Goal: Task Accomplishment & Management: Manage account settings

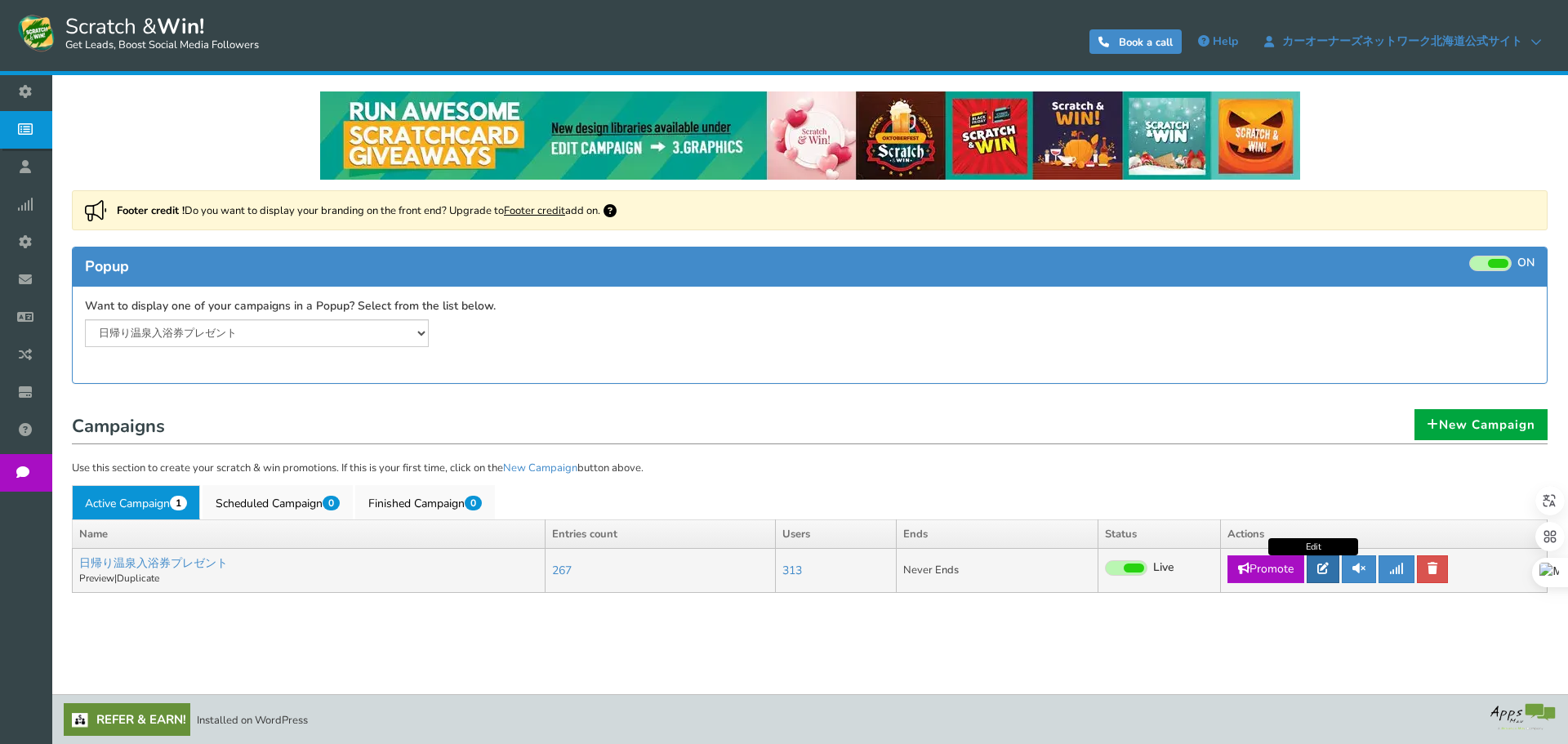
click at [1310, 567] on link at bounding box center [1322, 570] width 33 height 28
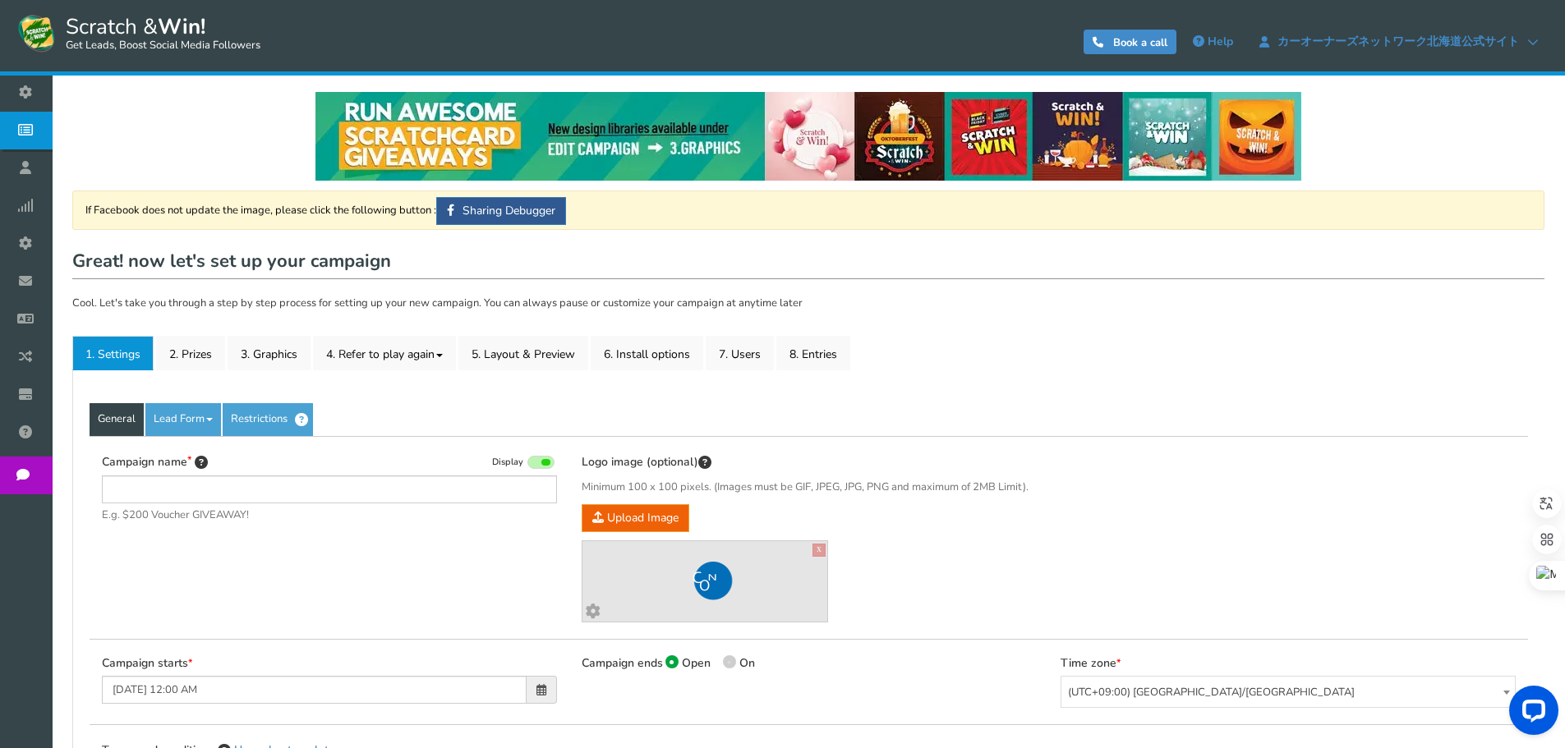
type input "日帰り温泉入浴券プレゼント"
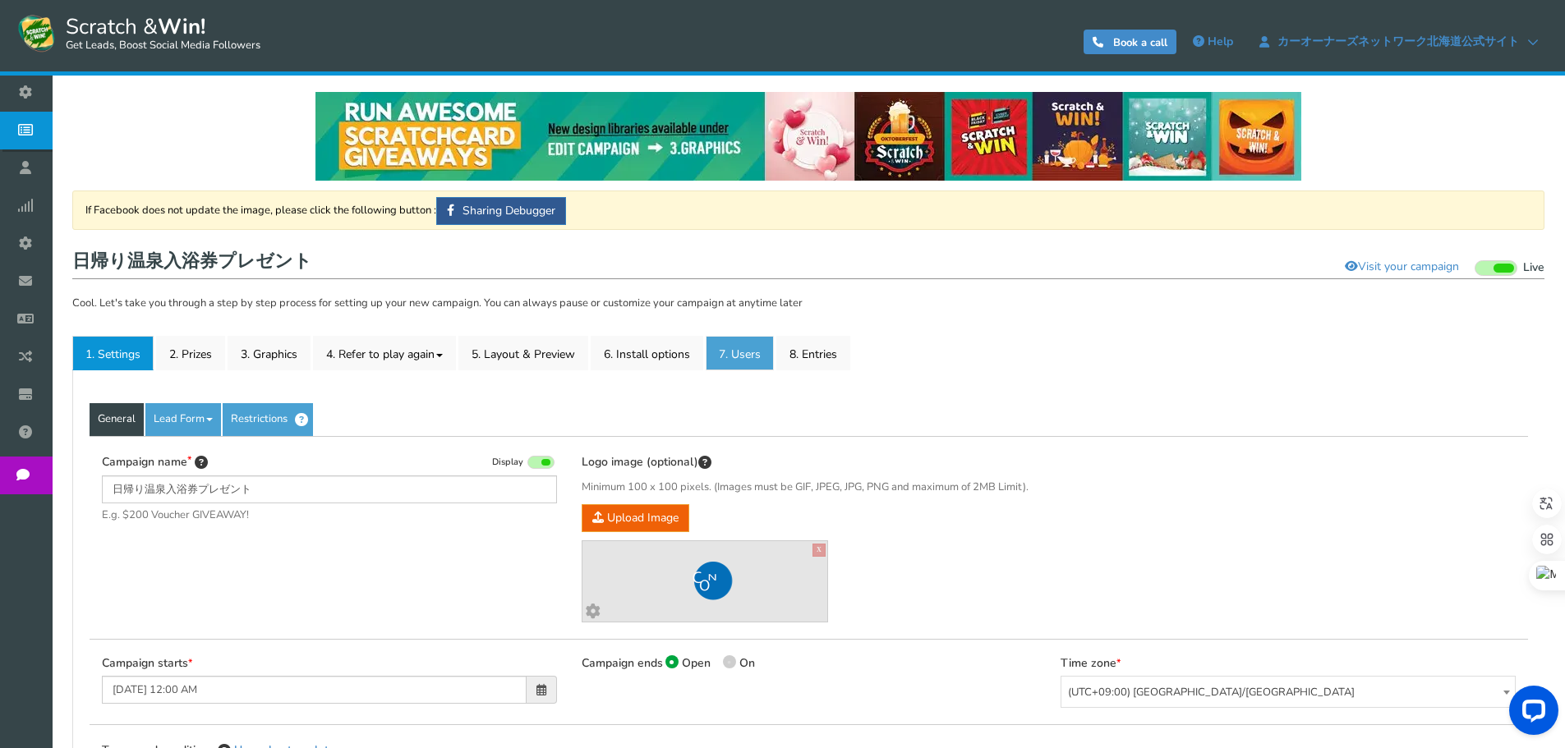
click at [740, 339] on link "7. Users" at bounding box center [740, 353] width 68 height 34
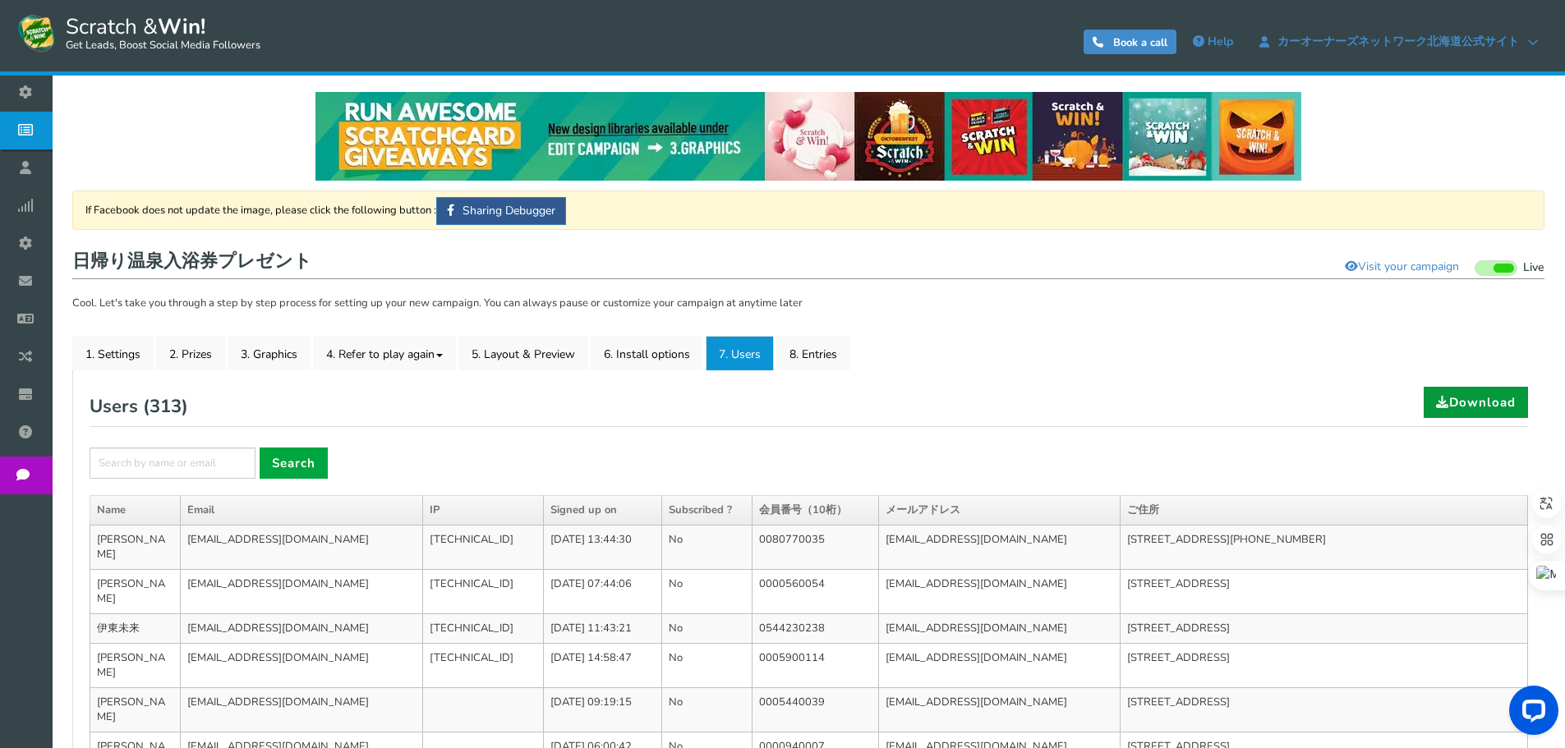
click at [1488, 402] on link "Download" at bounding box center [1475, 402] width 104 height 31
click at [186, 356] on link "2. Prizes" at bounding box center [190, 353] width 69 height 34
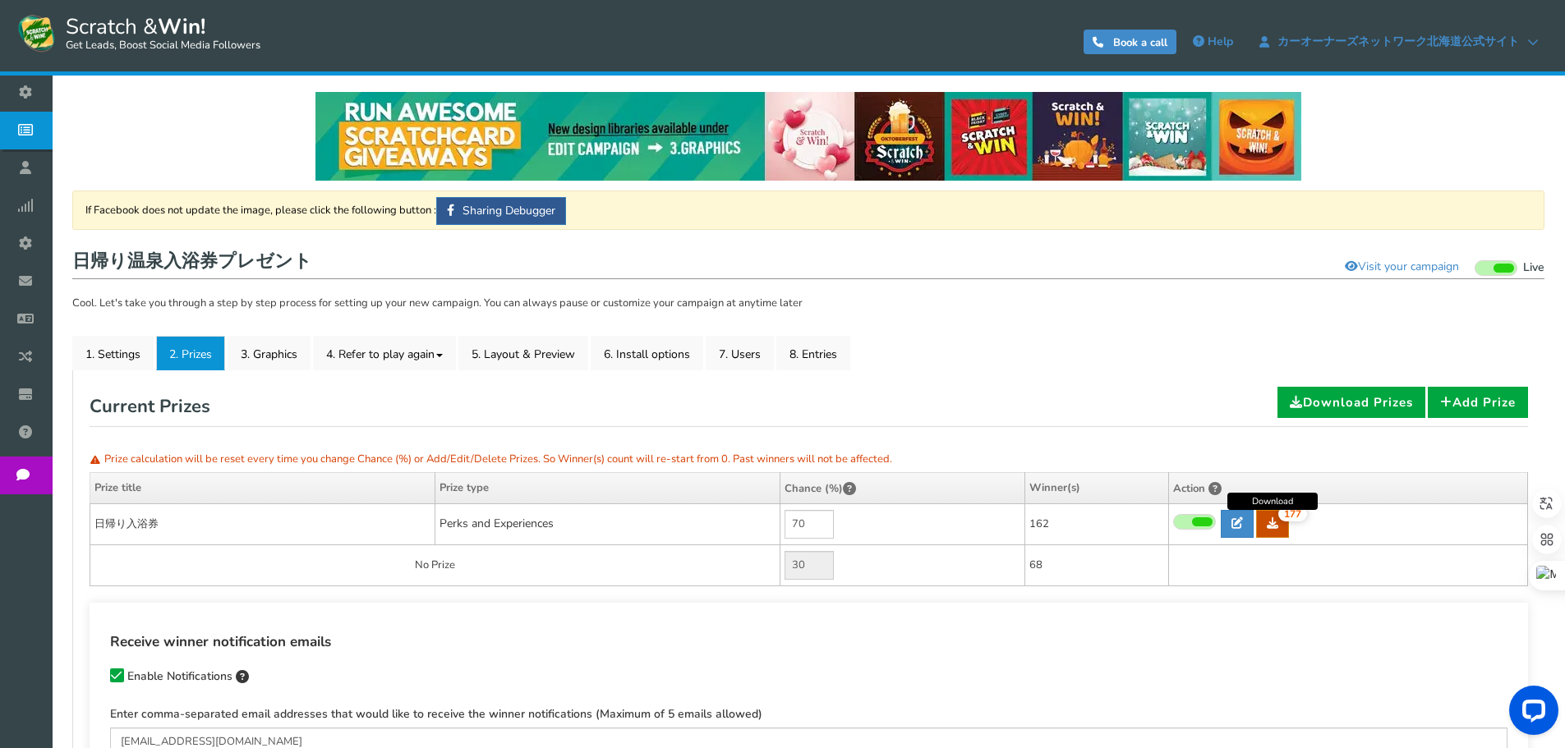
click at [1269, 533] on link "177" at bounding box center [1272, 524] width 33 height 28
click at [794, 359] on link "8. Entries" at bounding box center [813, 353] width 74 height 34
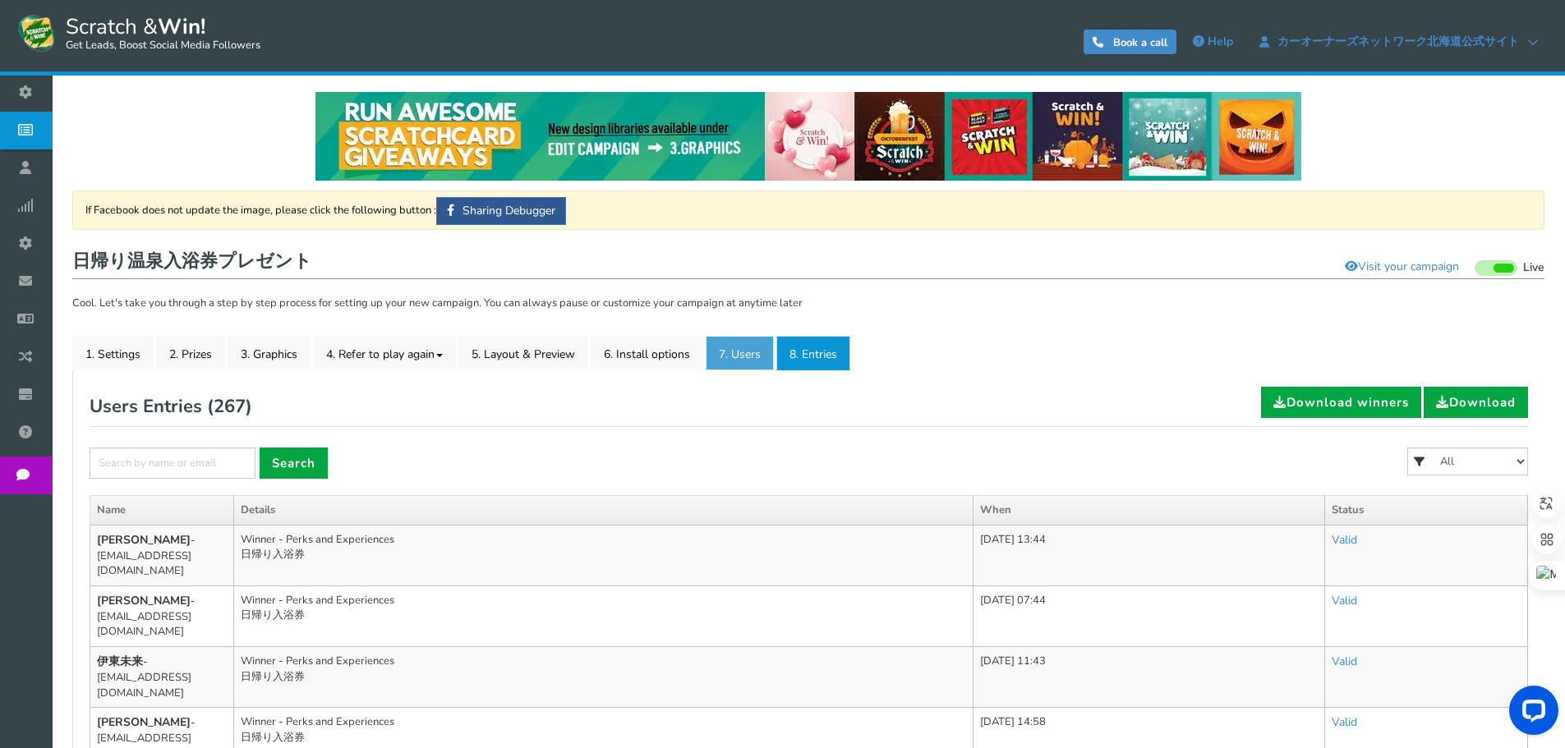
click at [733, 356] on link "7. Users" at bounding box center [740, 353] width 68 height 34
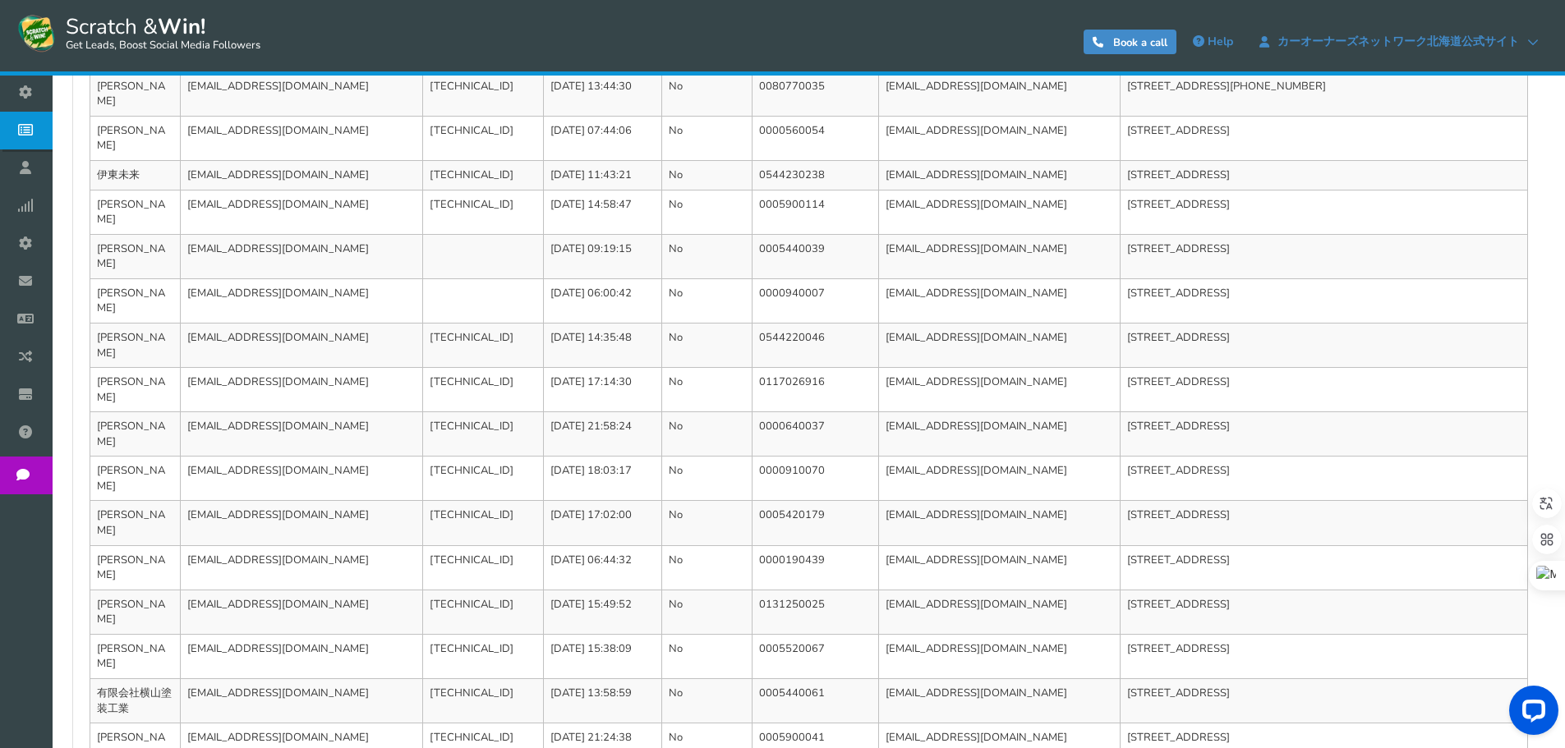
scroll to position [550, 0]
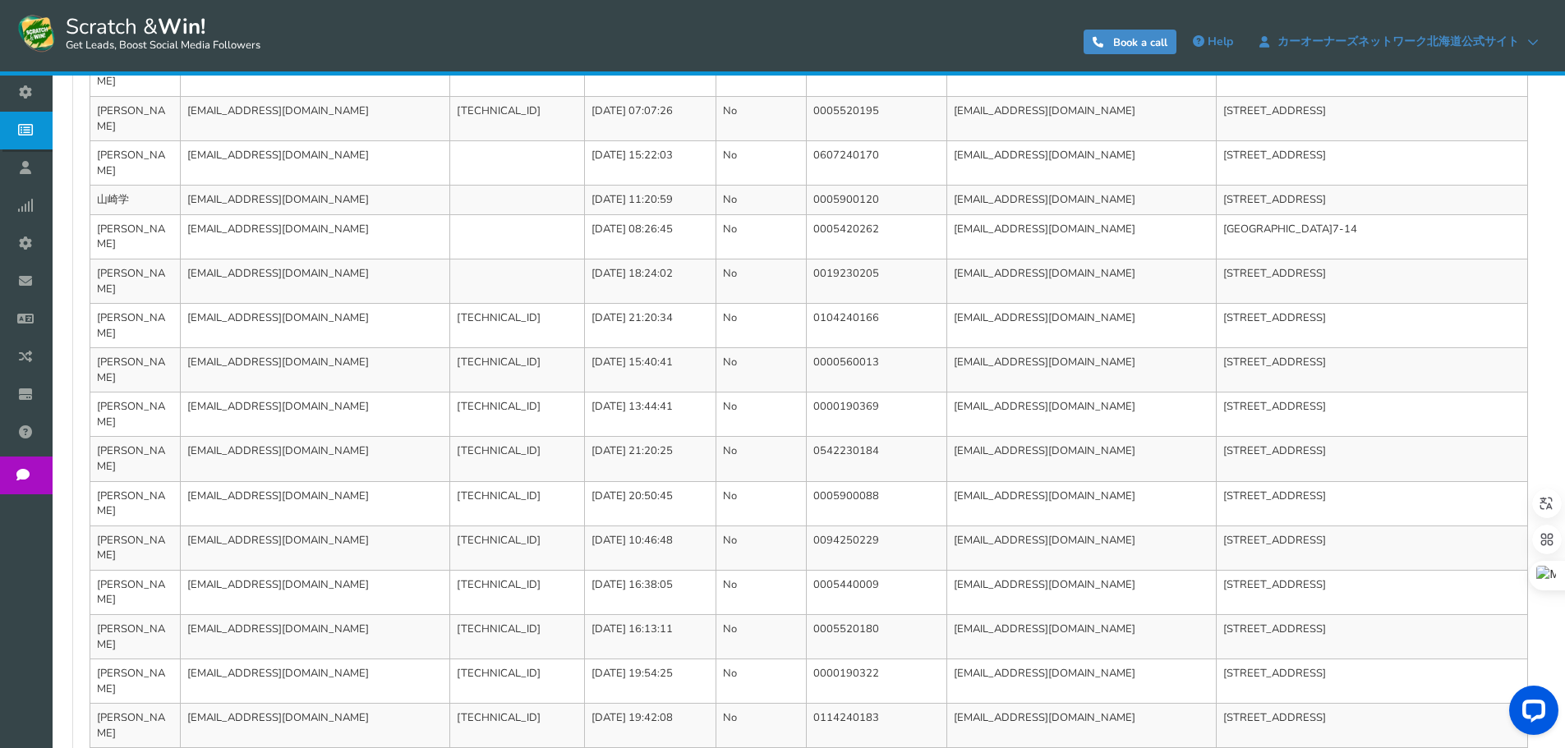
scroll to position [535, 0]
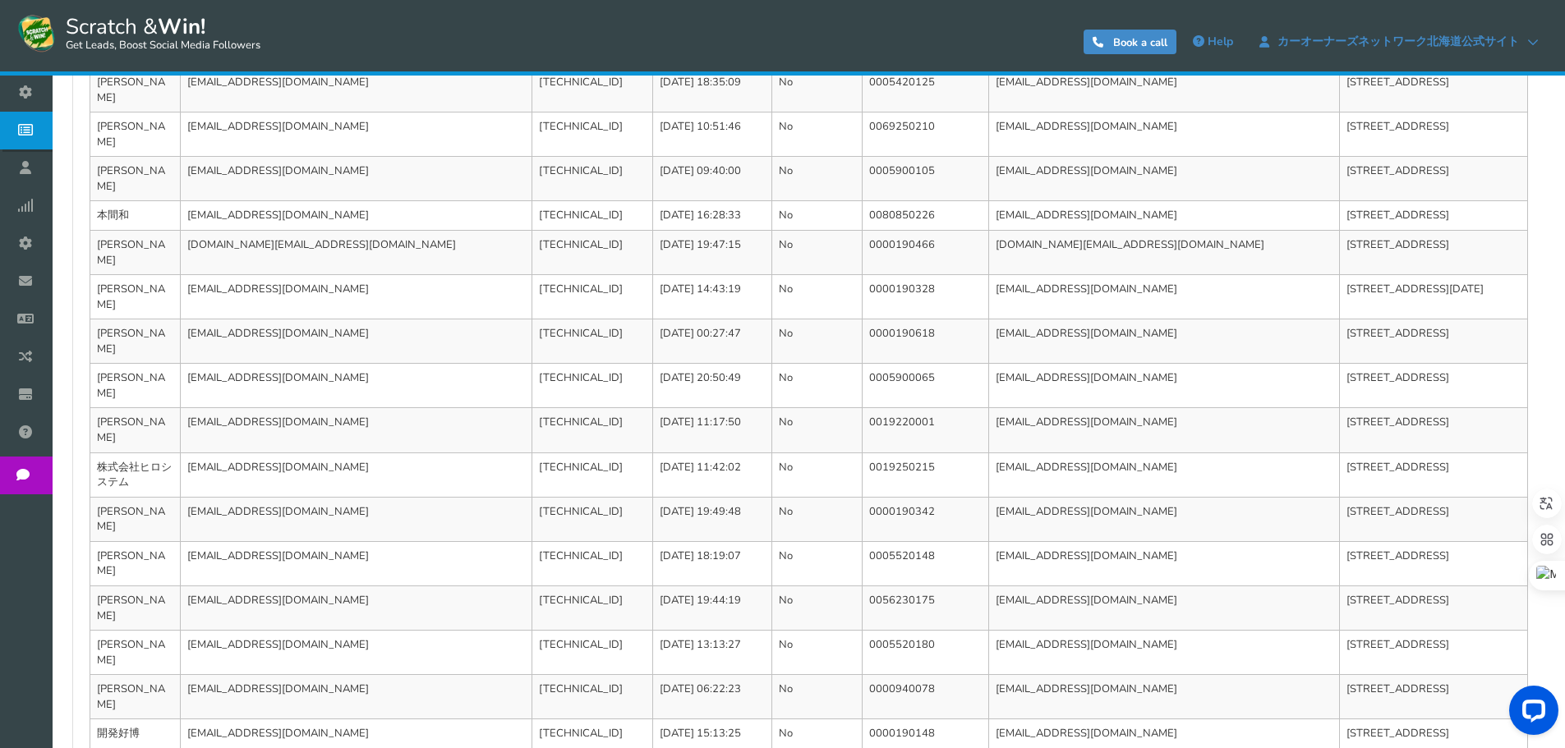
scroll to position [550, 0]
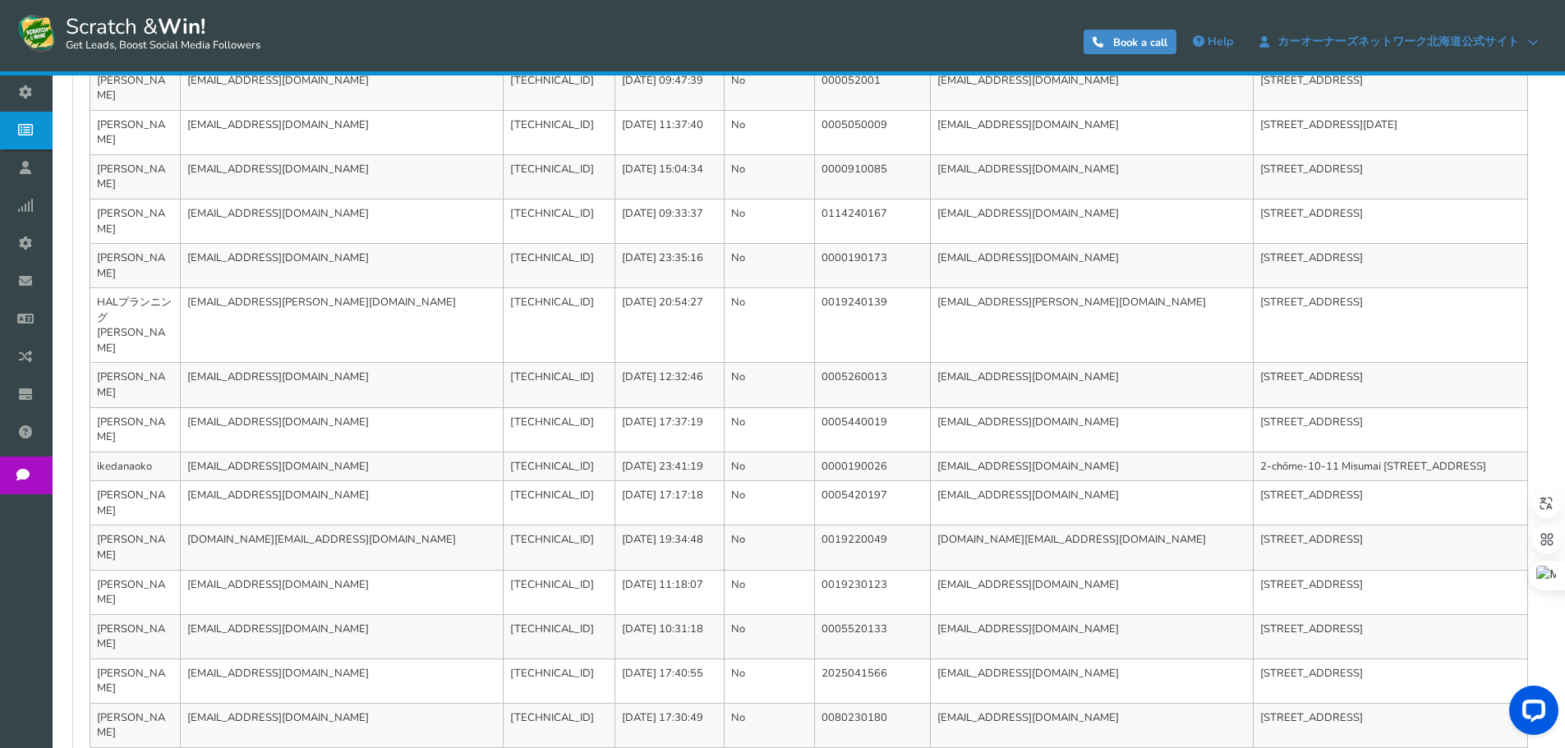
scroll to position [581, 0]
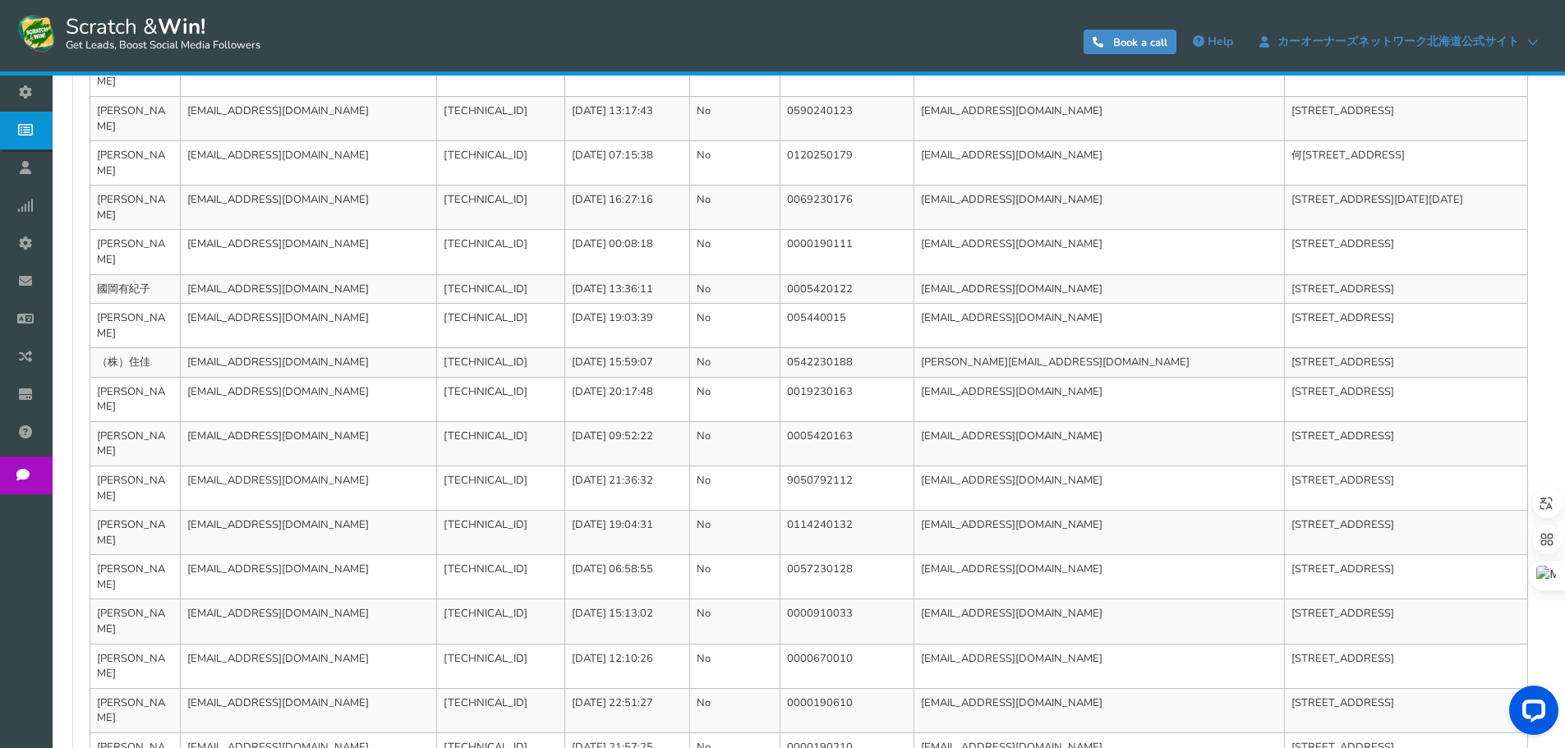
scroll to position [535, 0]
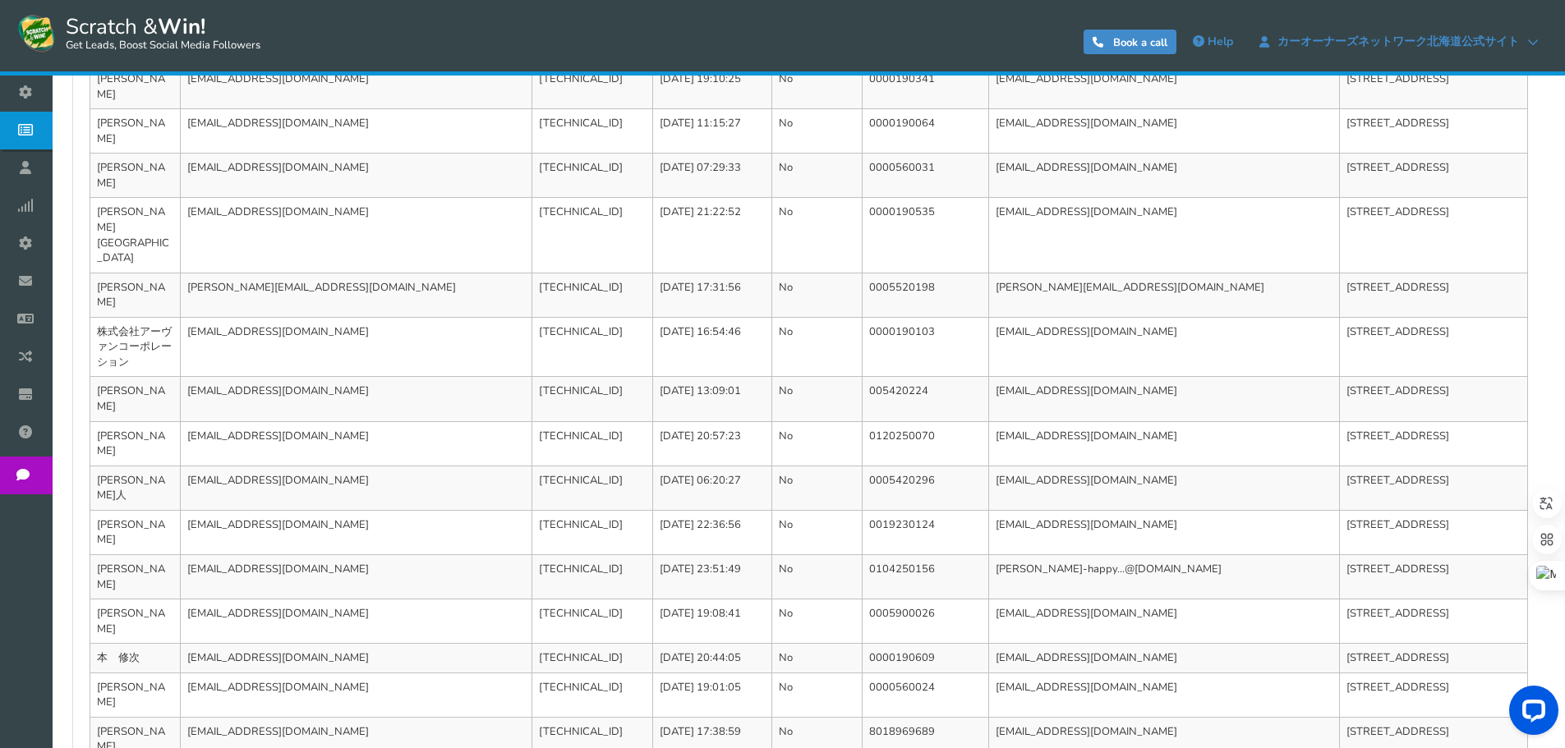
scroll to position [565, 0]
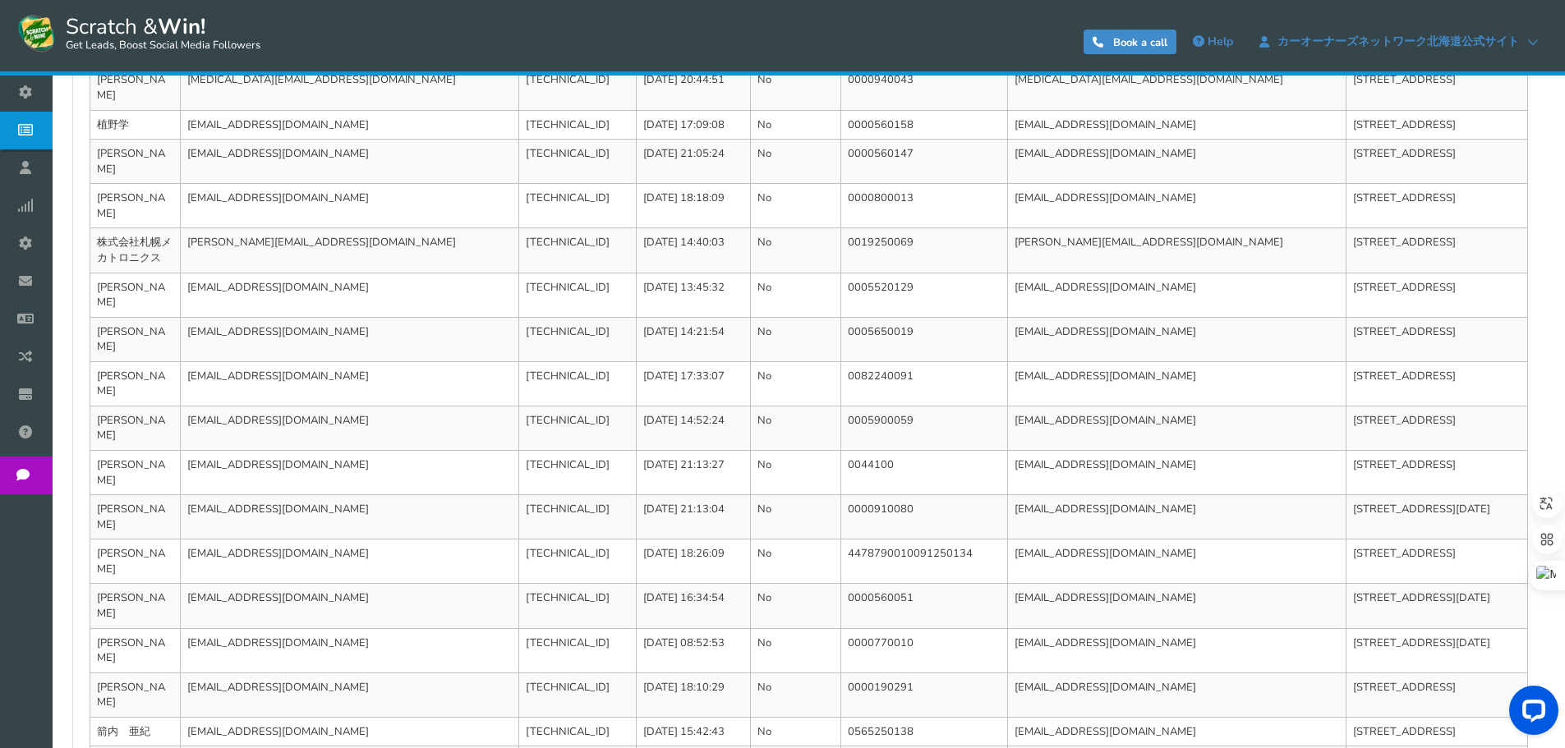
scroll to position [550, 0]
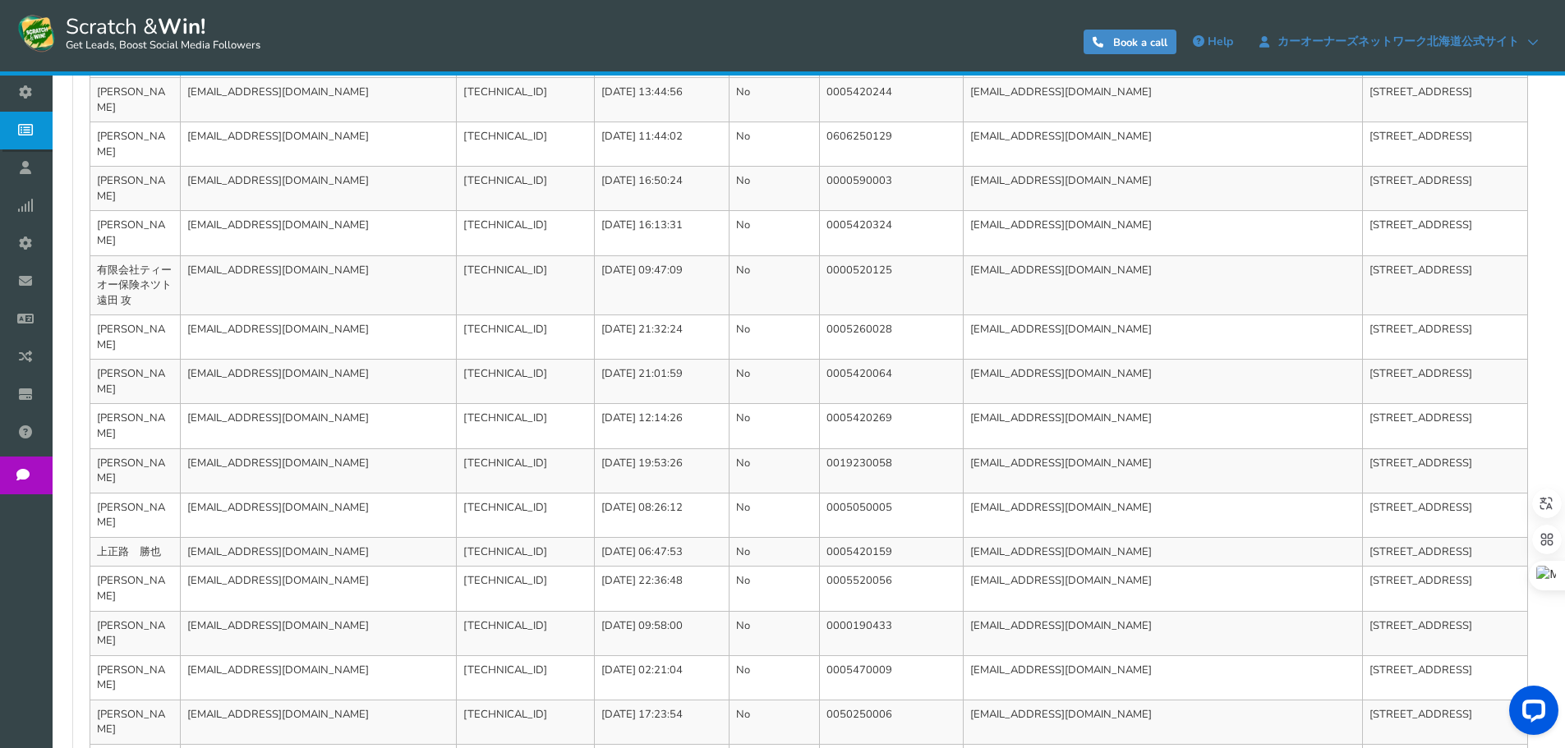
scroll to position [565, 0]
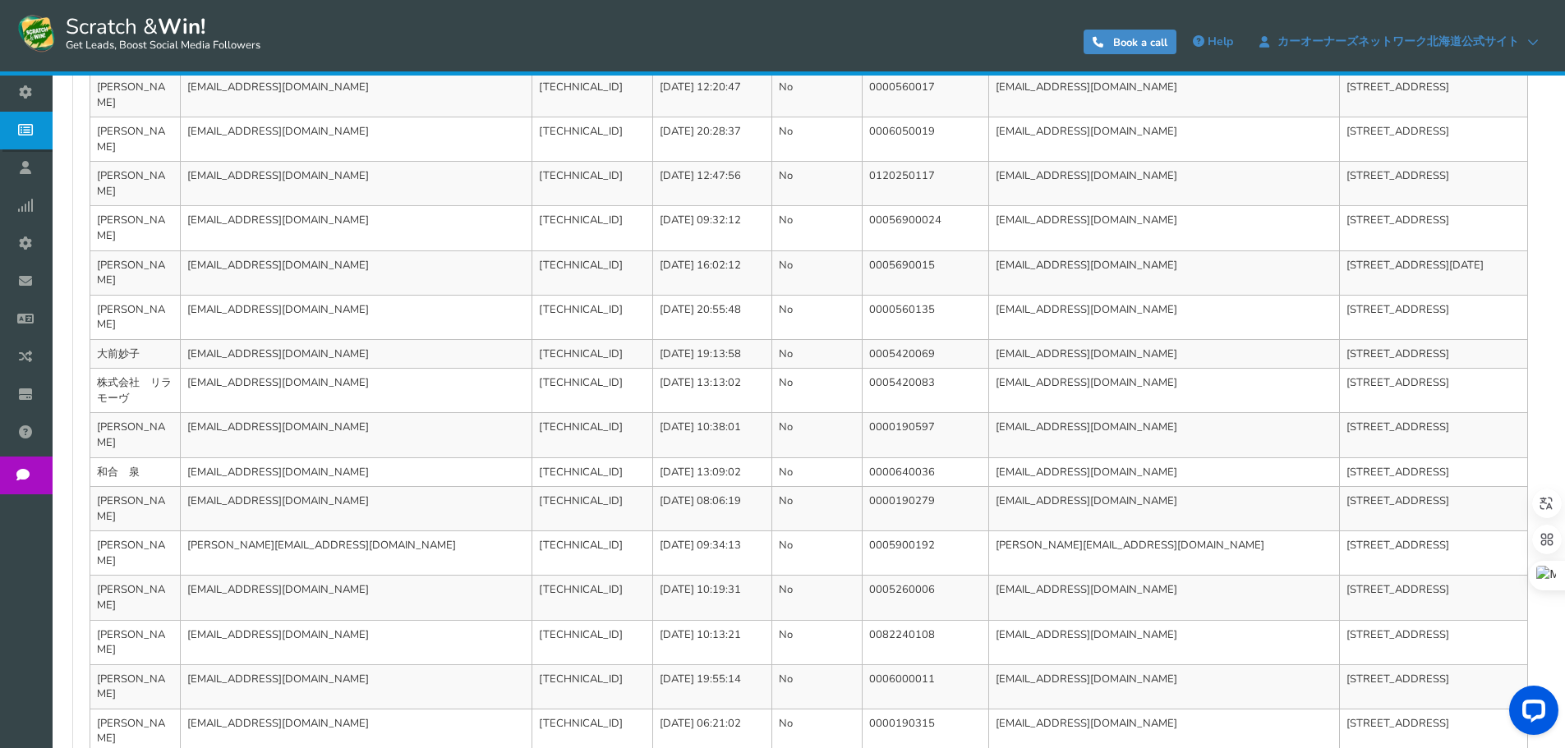
scroll to position [550, 0]
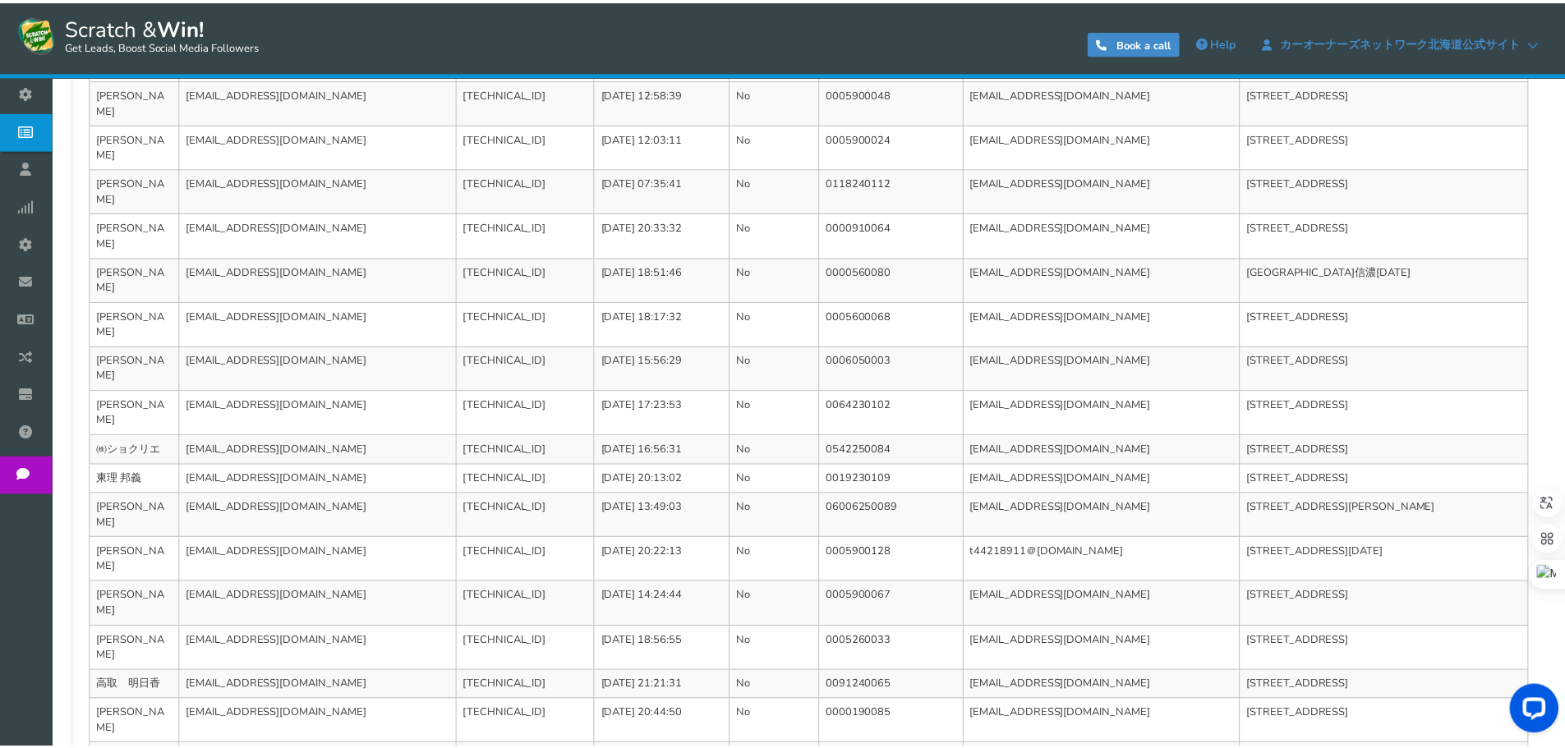
scroll to position [0, 0]
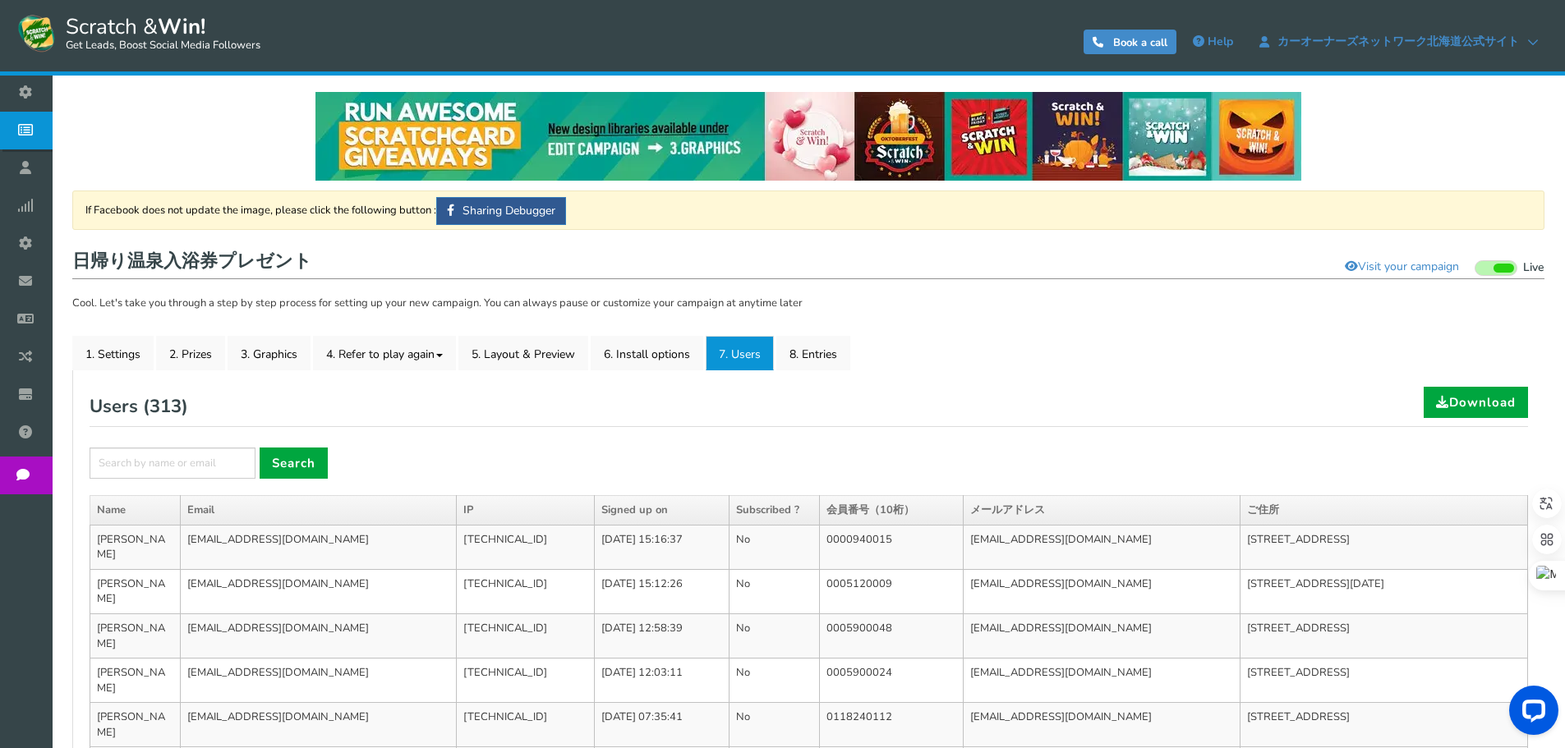
click at [1189, 414] on div "Users ( 313 ) Download" at bounding box center [809, 407] width 1438 height 40
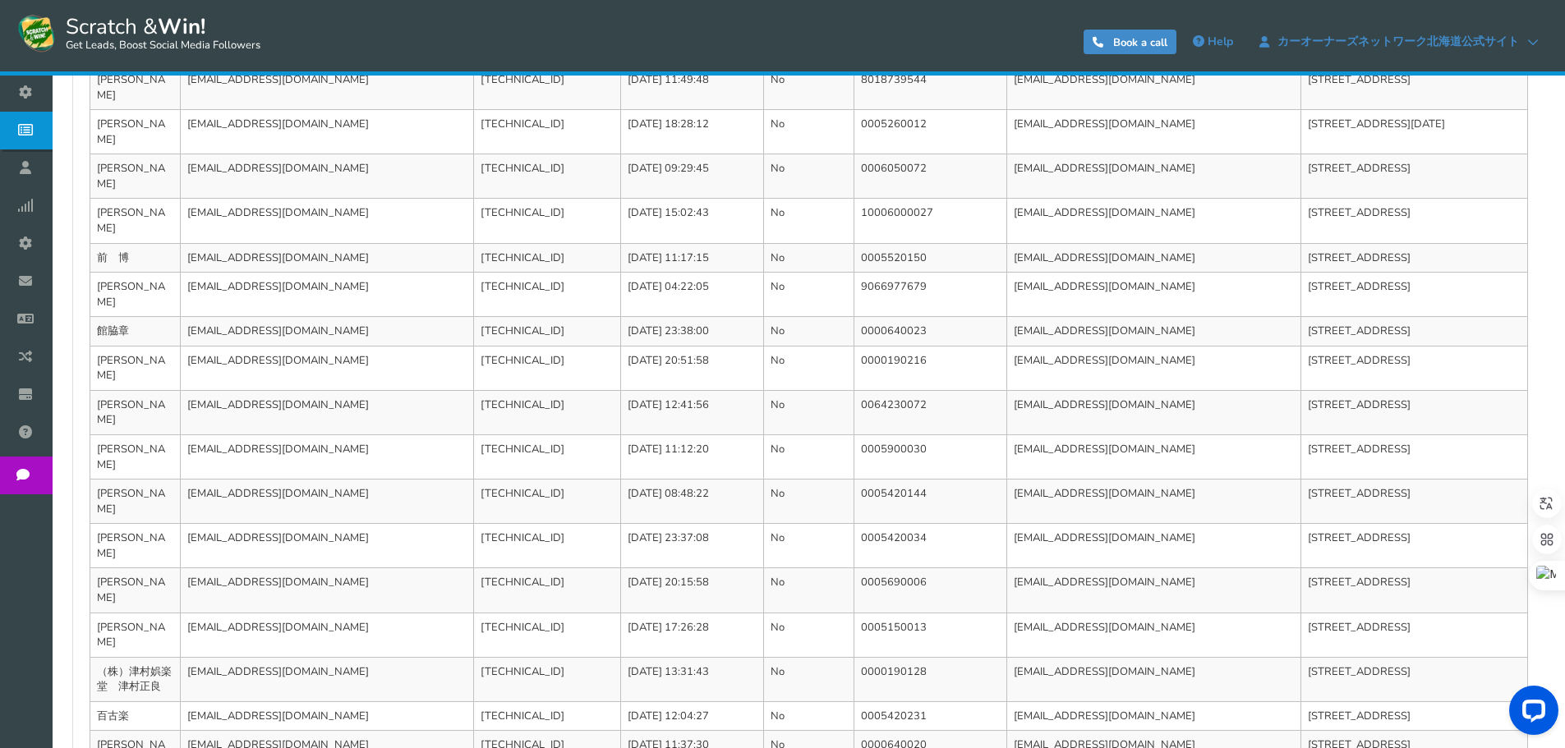
scroll to position [550, 0]
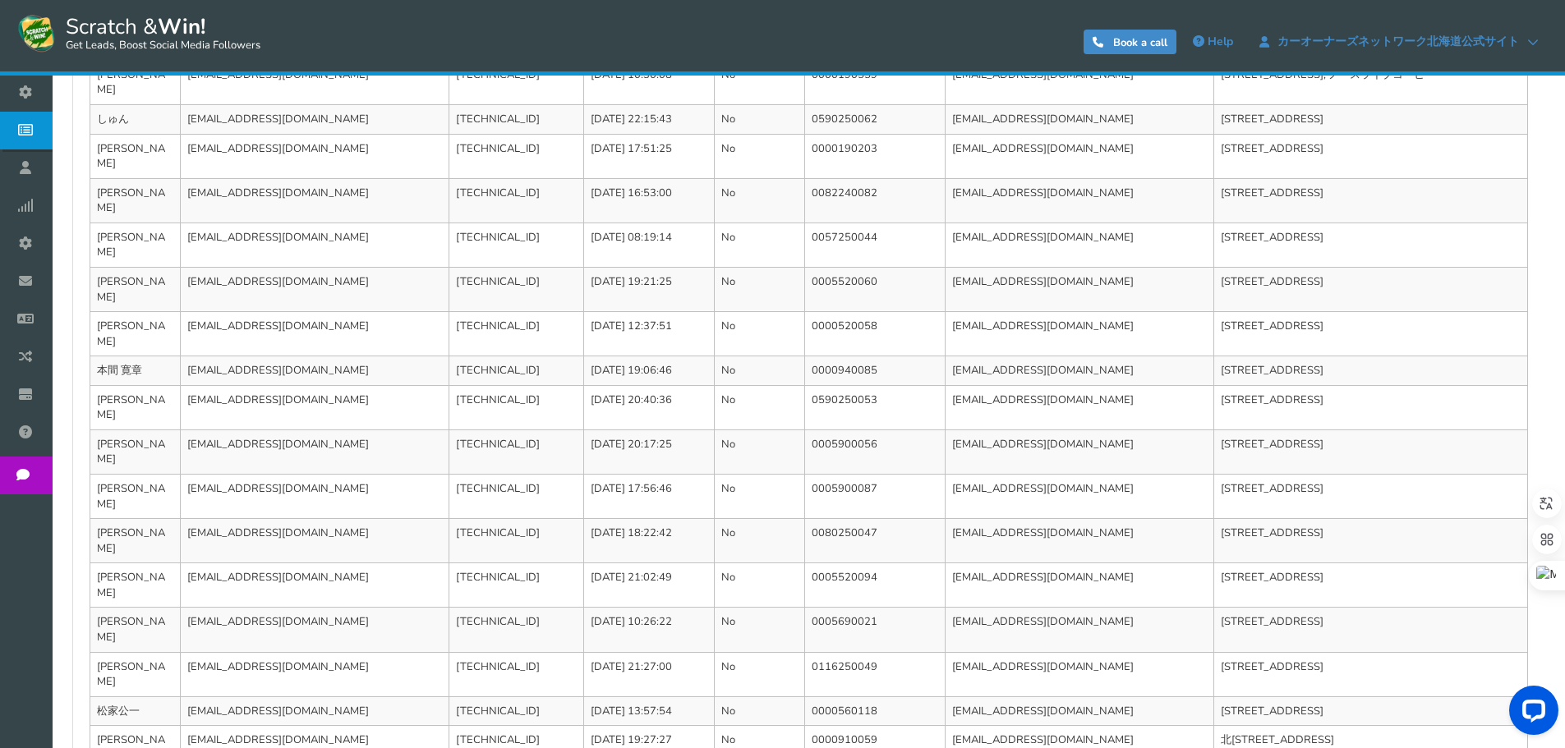
scroll to position [535, 0]
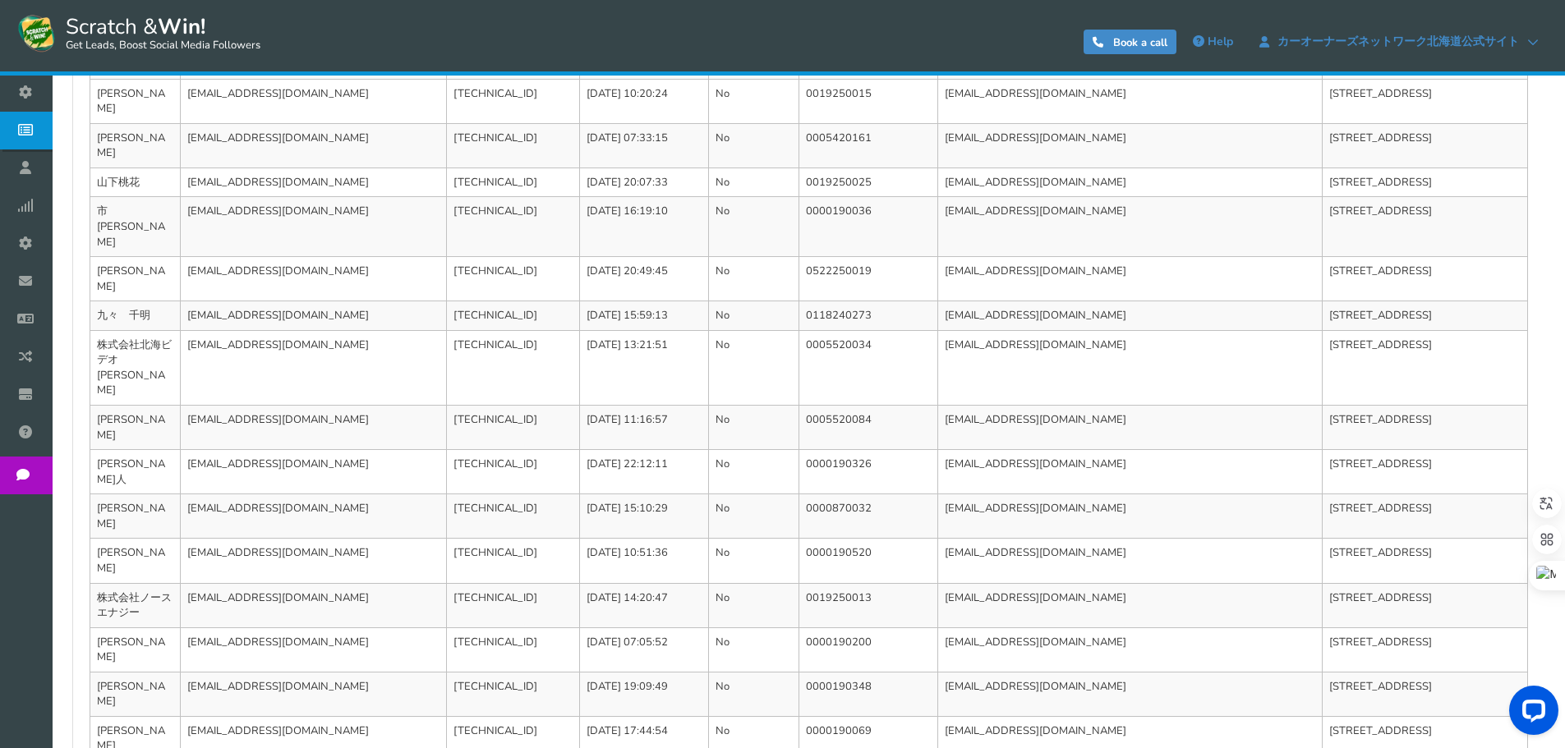
scroll to position [581, 0]
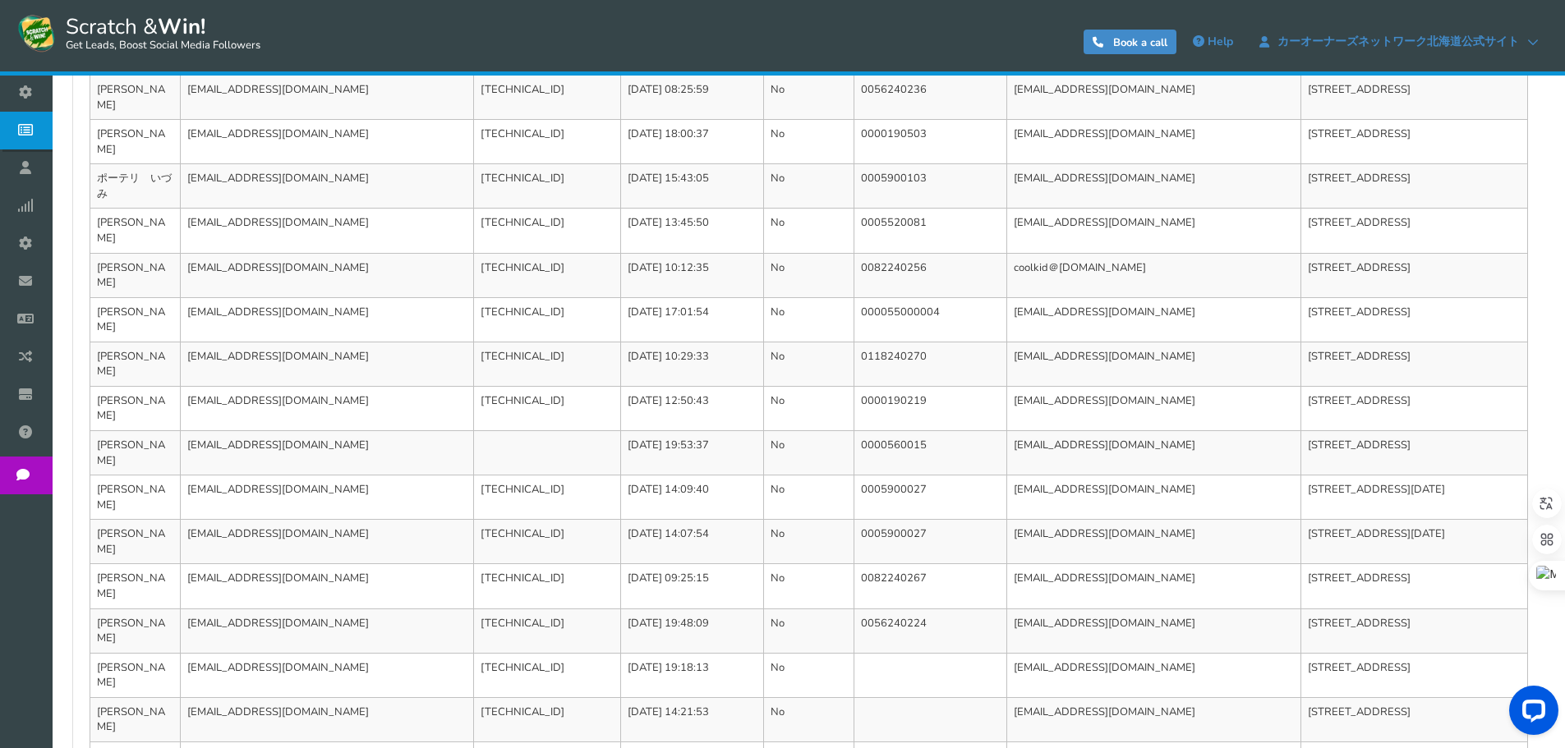
scroll to position [550, 0]
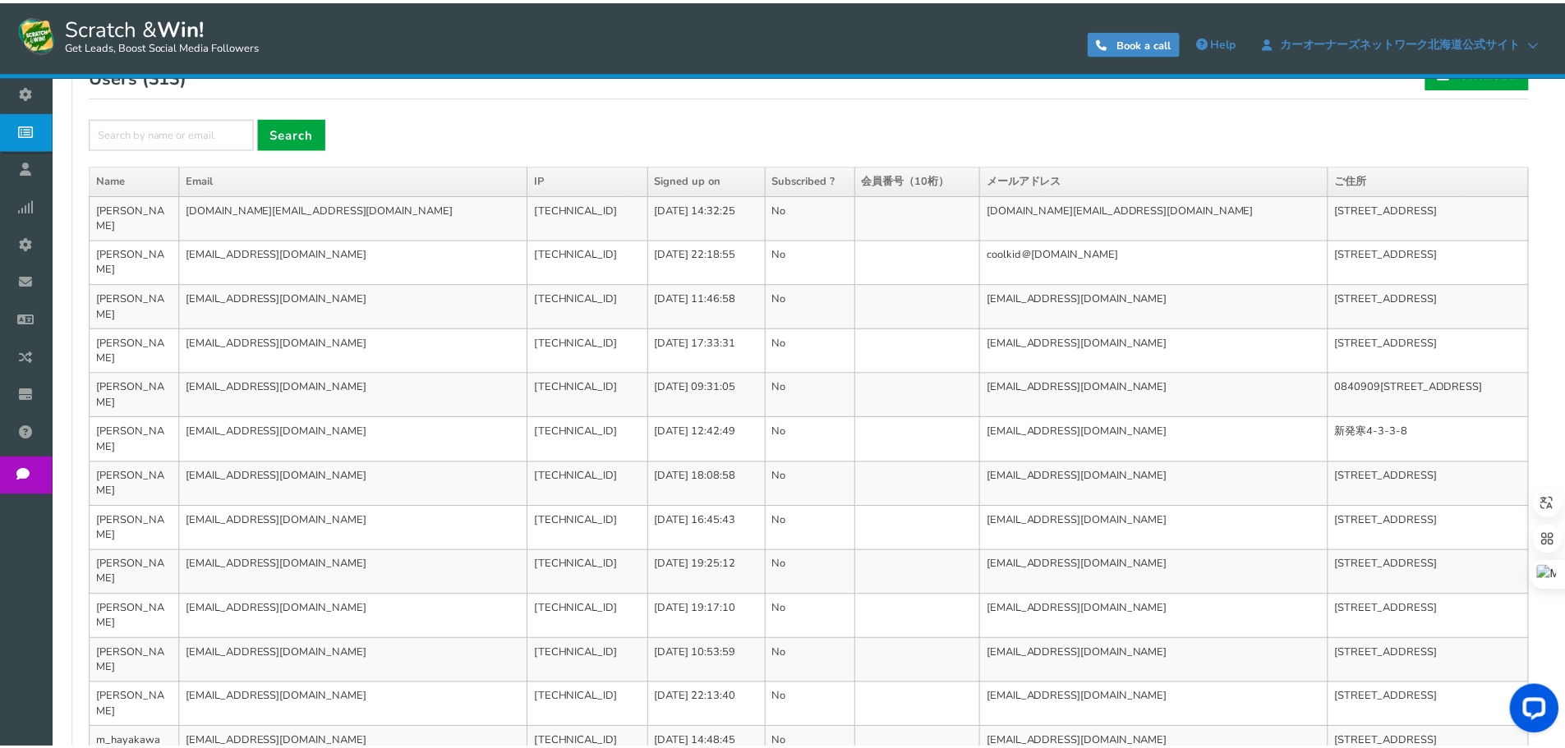
scroll to position [0, 0]
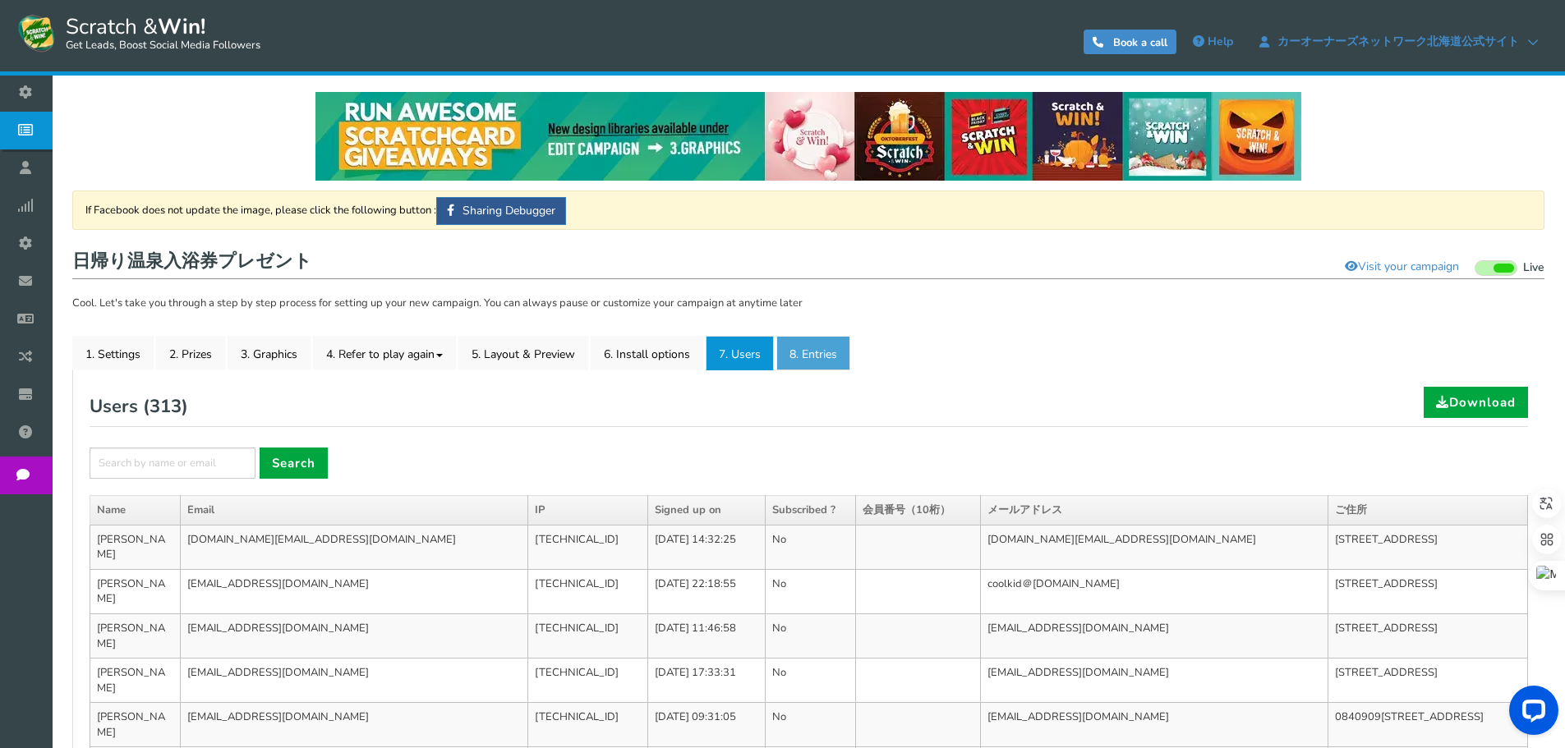
click at [802, 362] on link "8. Entries" at bounding box center [813, 353] width 74 height 34
